Goal: Transaction & Acquisition: Download file/media

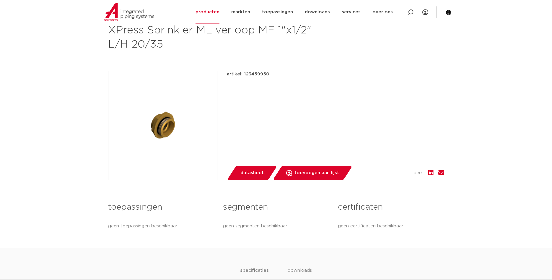
scroll to position [90, 0]
click at [250, 173] on span "datasheet" at bounding box center [252, 172] width 23 height 9
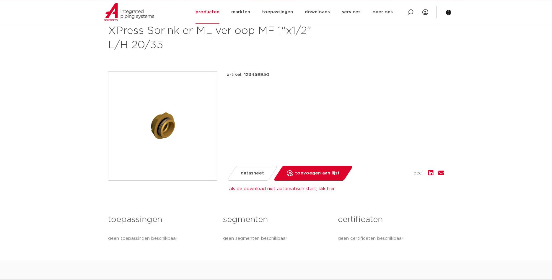
scroll to position [60, 0]
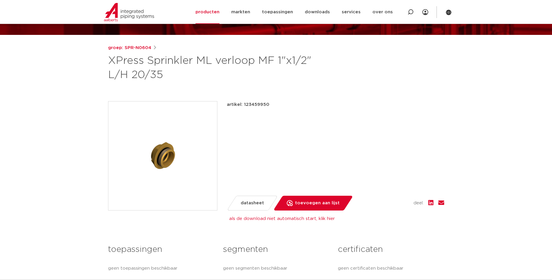
click at [254, 204] on span "datasheet" at bounding box center [252, 202] width 23 height 9
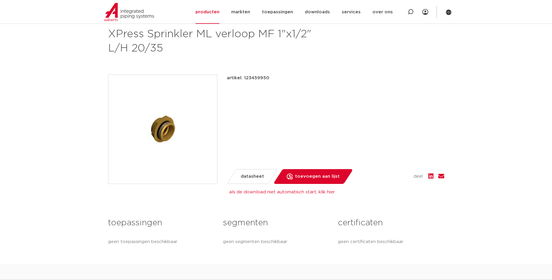
scroll to position [121, 0]
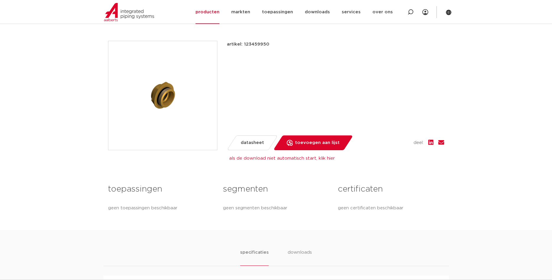
click at [254, 142] on span "datasheet" at bounding box center [252, 142] width 23 height 9
click at [257, 158] on link "als de download niet automatisch start, klik hier" at bounding box center [282, 158] width 106 height 4
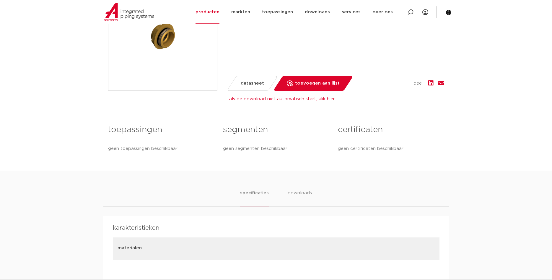
scroll to position [151, 0]
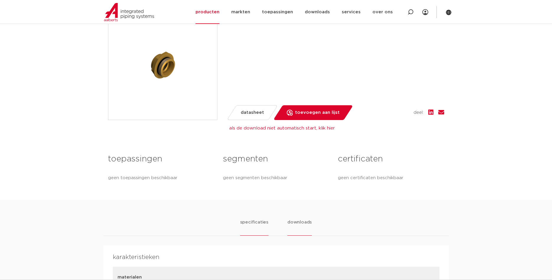
click at [302, 222] on li "downloads" at bounding box center [300, 227] width 25 height 17
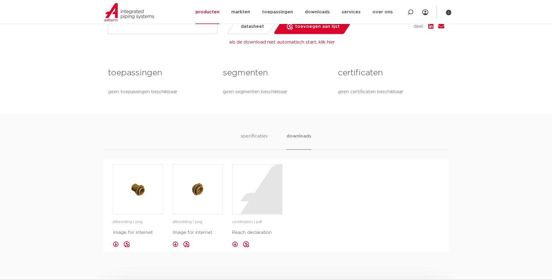
scroll to position [241, 0]
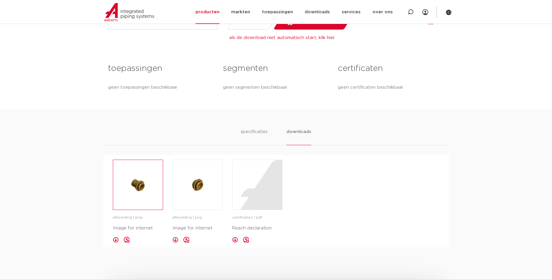
click at [137, 199] on img at bounding box center [138, 185] width 50 height 50
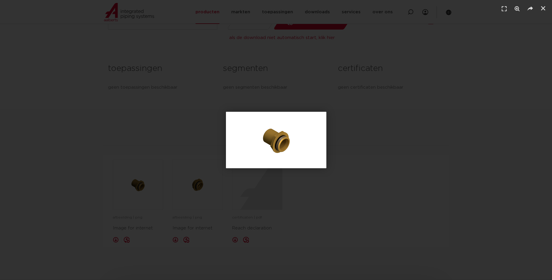
click at [154, 95] on div "1 / 1" at bounding box center [276, 140] width 511 height 239
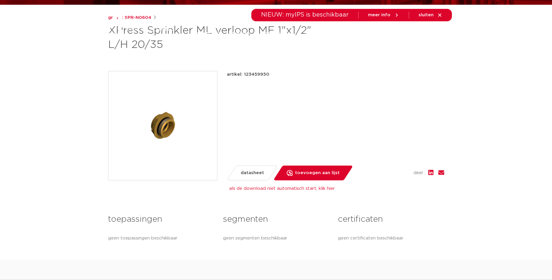
scroll to position [0, 0]
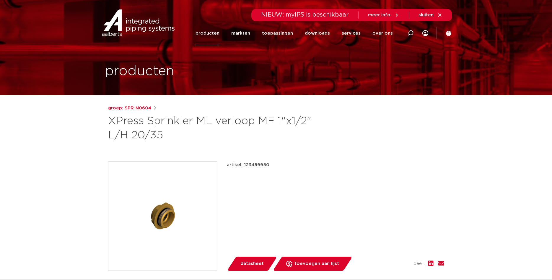
click at [250, 265] on span "datasheet" at bounding box center [252, 263] width 23 height 9
